Goal: Information Seeking & Learning: Learn about a topic

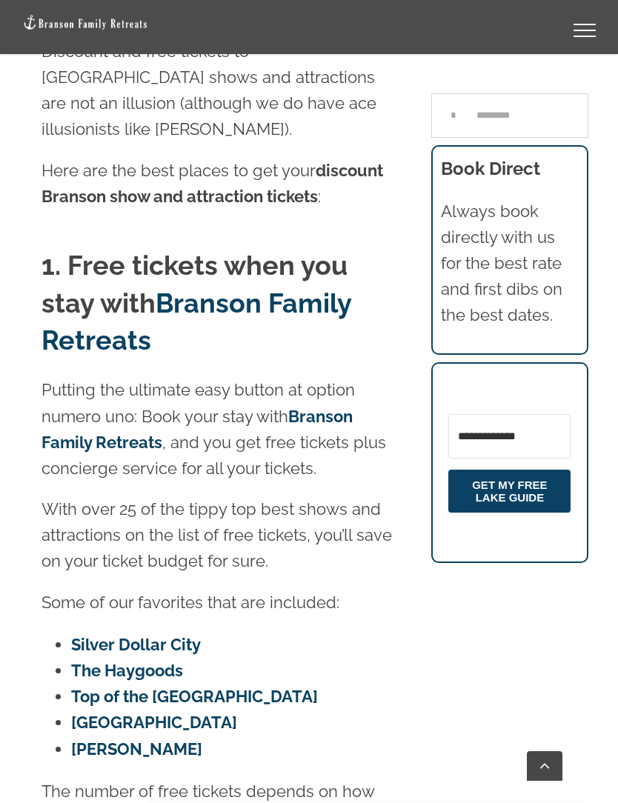
scroll to position [479, 0]
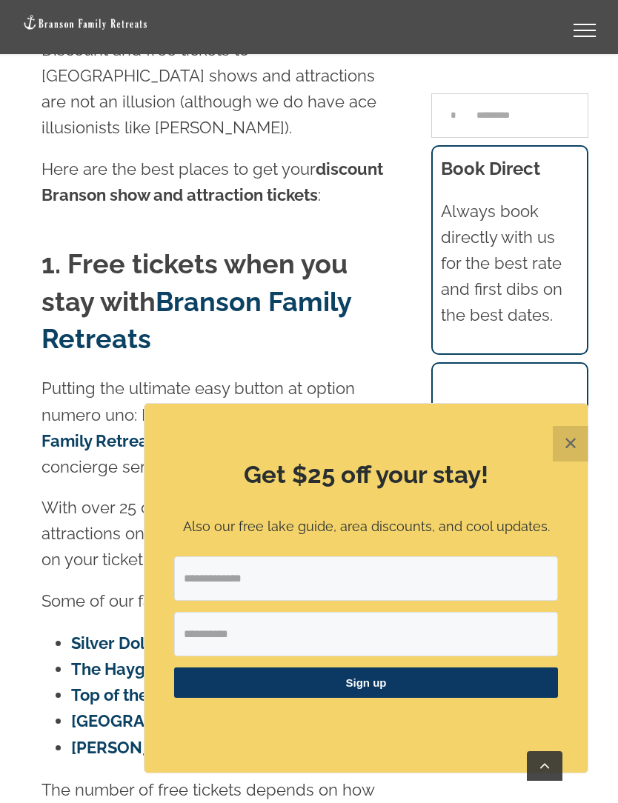
click at [548, 781] on link "Go to Top" at bounding box center [545, 766] width 36 height 30
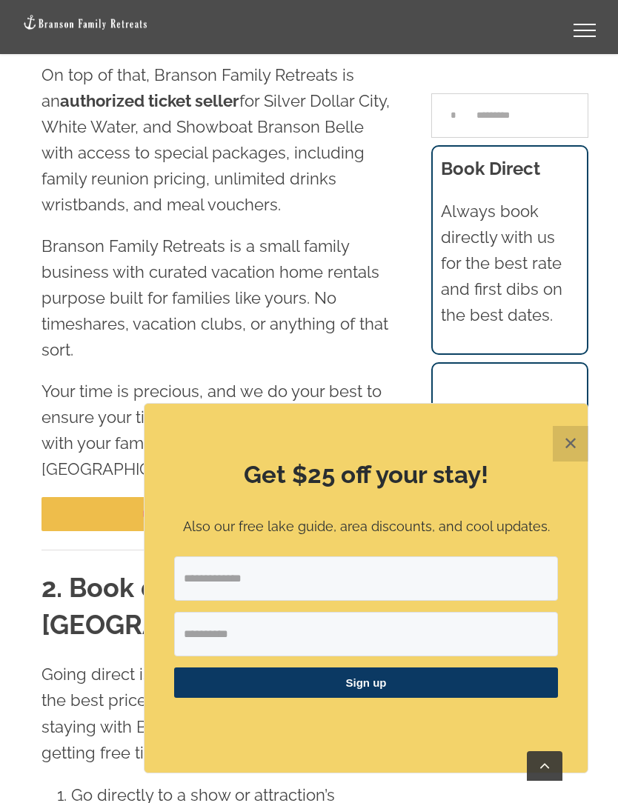
scroll to position [1318, 0]
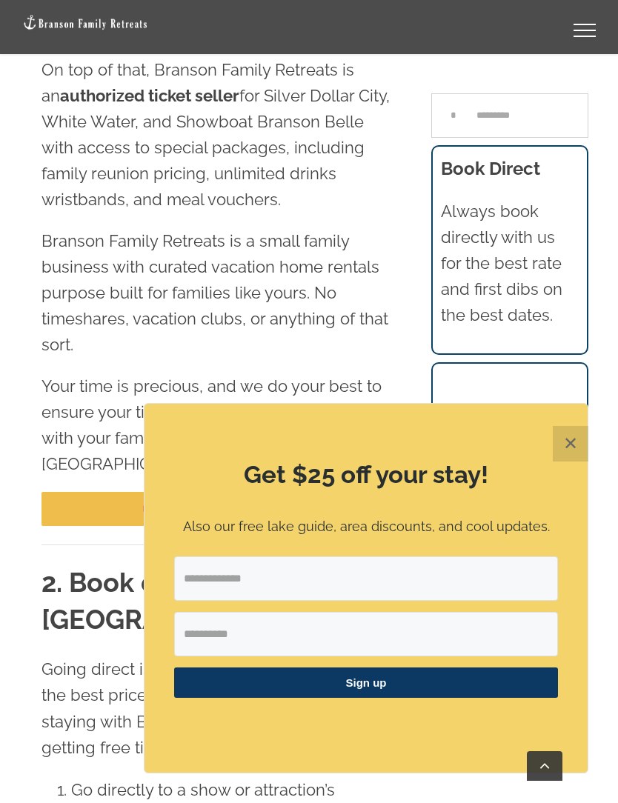
click at [585, 462] on button "✕" at bounding box center [571, 444] width 36 height 36
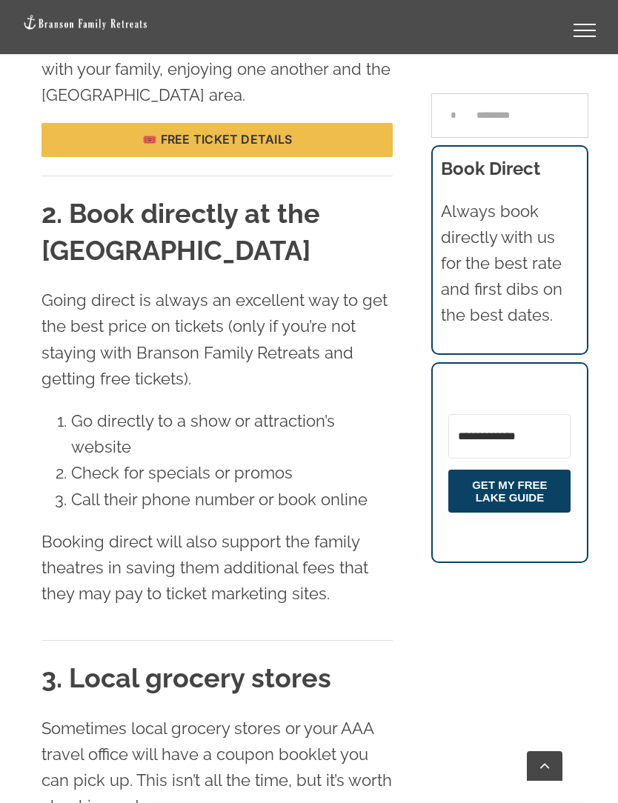
scroll to position [1690, 0]
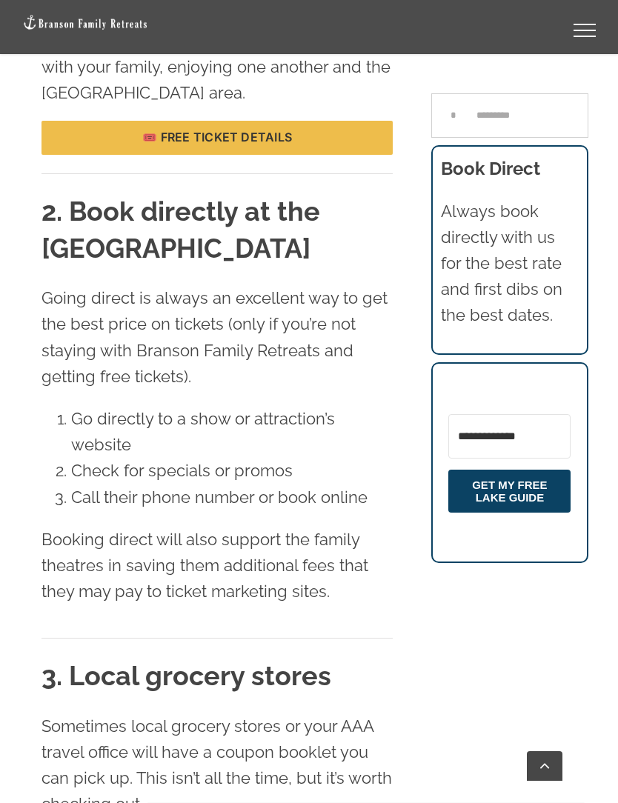
click at [253, 554] on div "2. Book directly at the theatre box office Going direct is always an excellent …" at bounding box center [216, 425] width 351 height 465
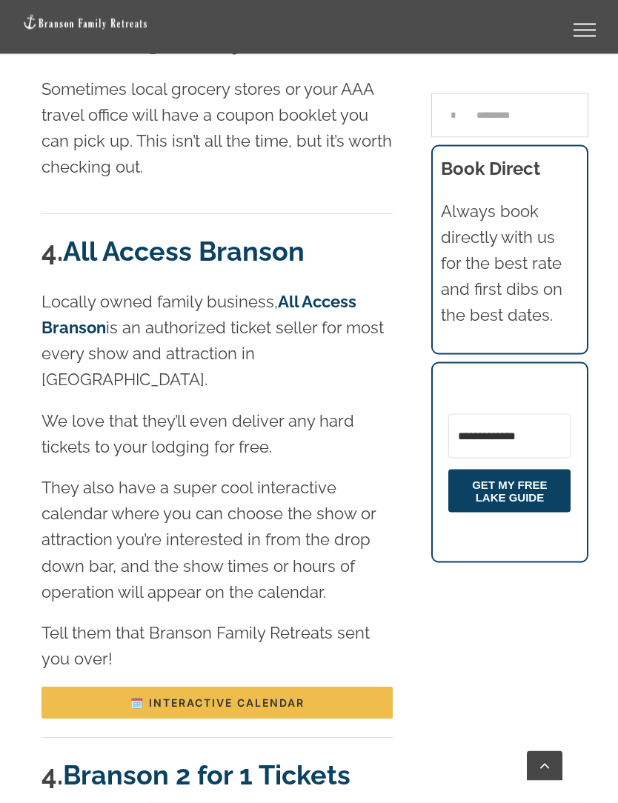
scroll to position [2342, 0]
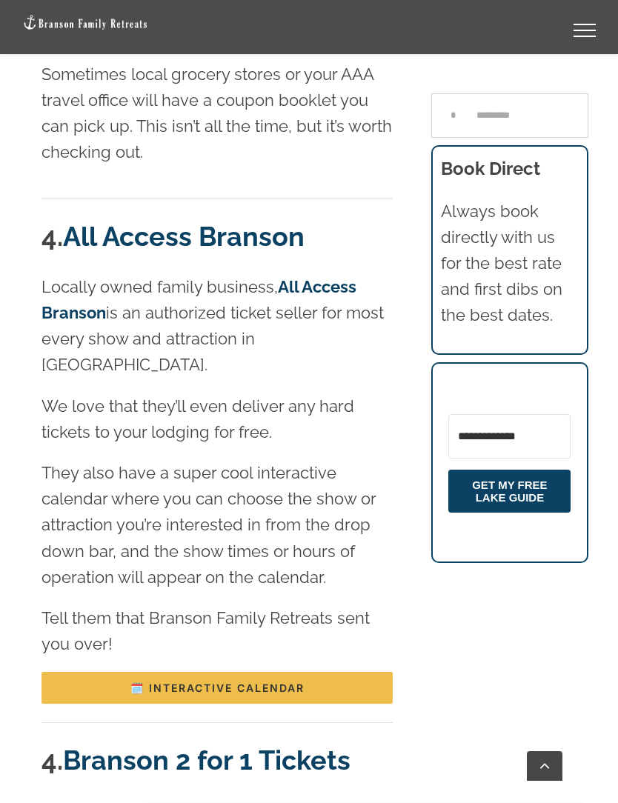
click at [424, 803] on div "Previous Next How to get free and discount tickets to shows and attractions in …" at bounding box center [309, 428] width 574 height 5438
click at [416, 803] on div "Previous Next How to get free and discount tickets to shows and attractions in …" at bounding box center [309, 428] width 574 height 5438
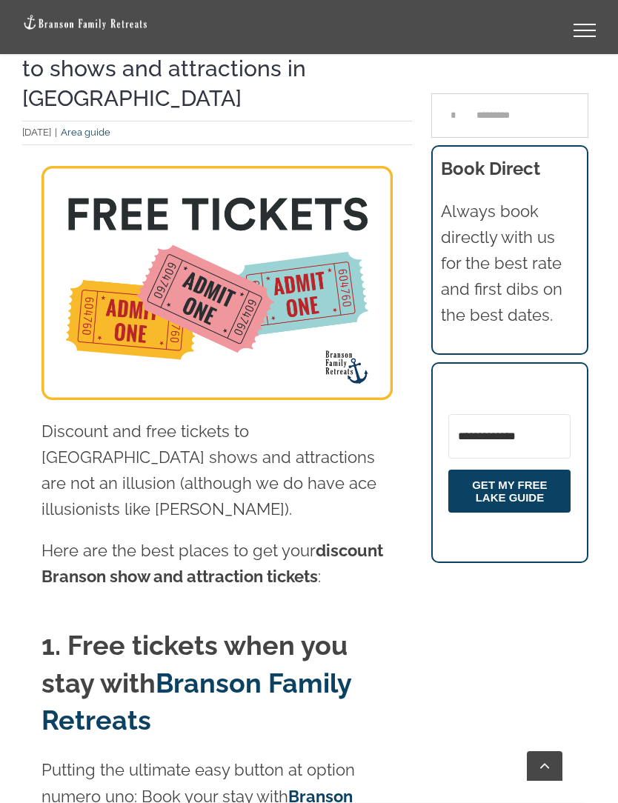
scroll to position [0, 0]
